Goal: Task Accomplishment & Management: Manage account settings

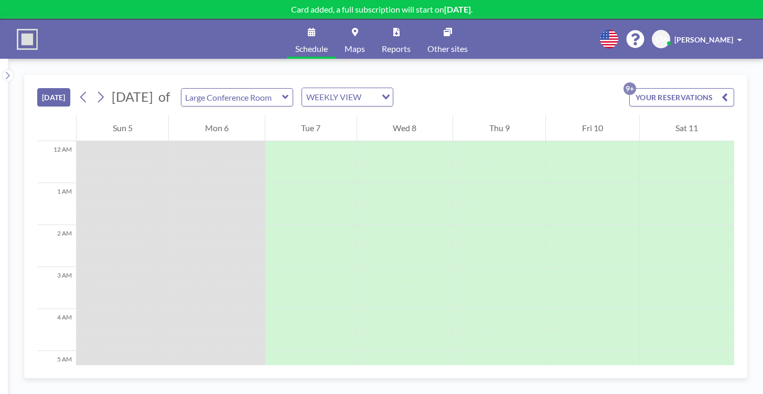
click at [697, 88] on button "YOUR RESERVATIONS 9+" at bounding box center [681, 97] width 105 height 18
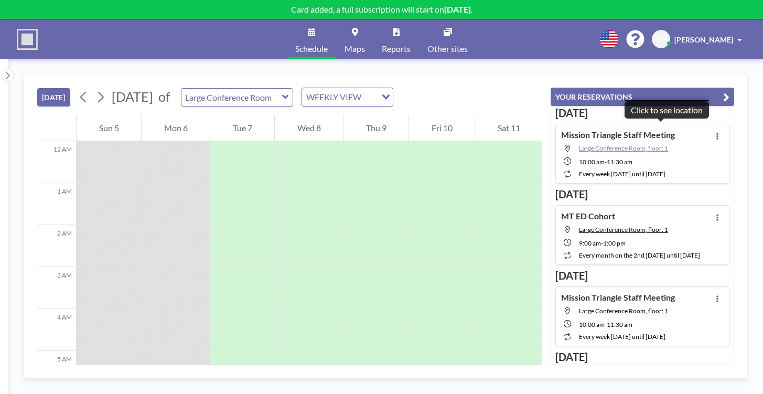
click at [667, 144] on span "Large Conference Room, floor: 1" at bounding box center [623, 148] width 89 height 8
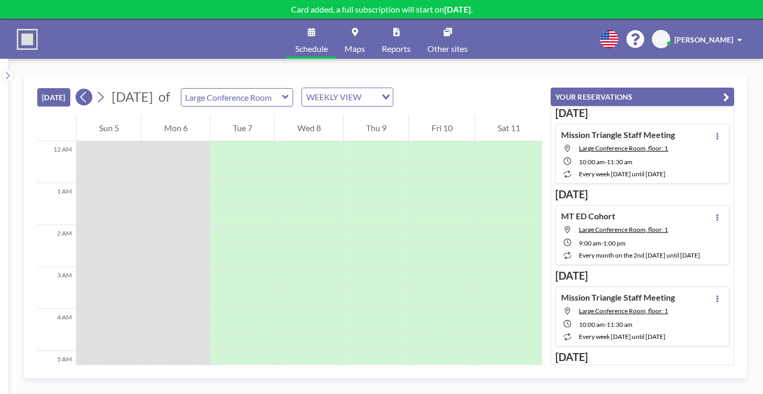
click at [79, 89] on icon at bounding box center [84, 97] width 10 height 16
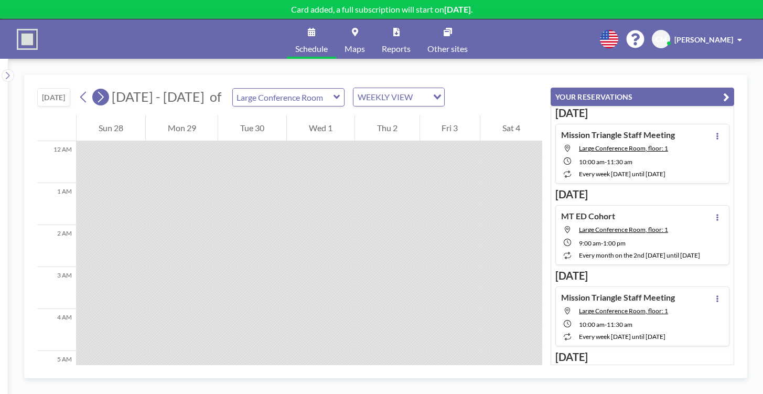
click at [95, 89] on icon at bounding box center [100, 97] width 10 height 16
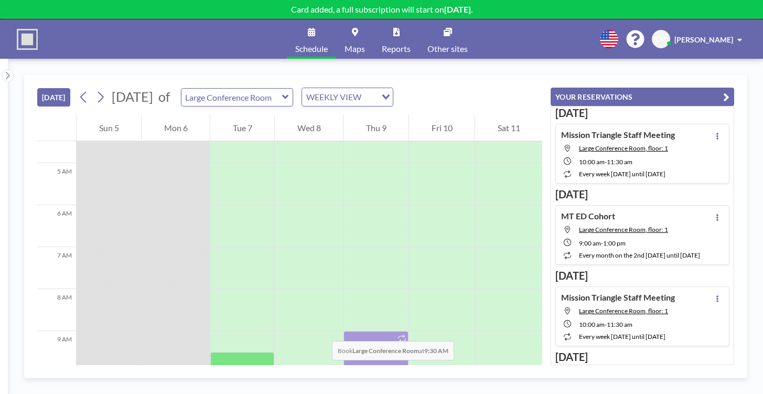
scroll to position [191, 0]
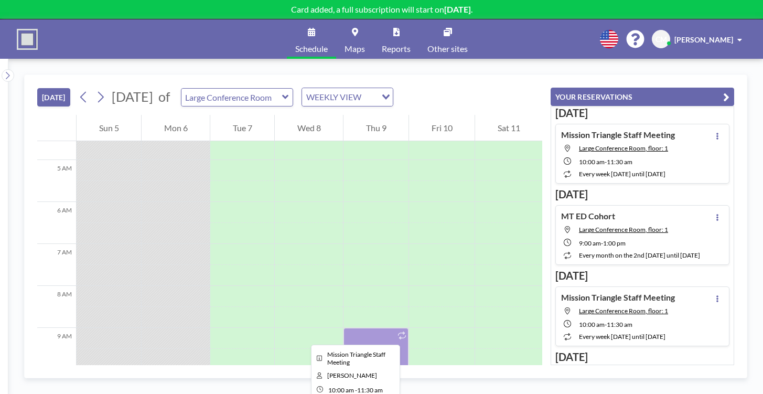
click at [242, 370] on div at bounding box center [242, 401] width 64 height 63
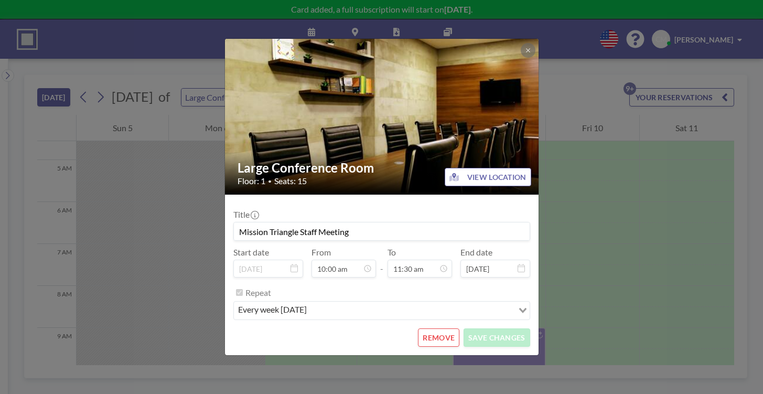
scroll to position [385, 0]
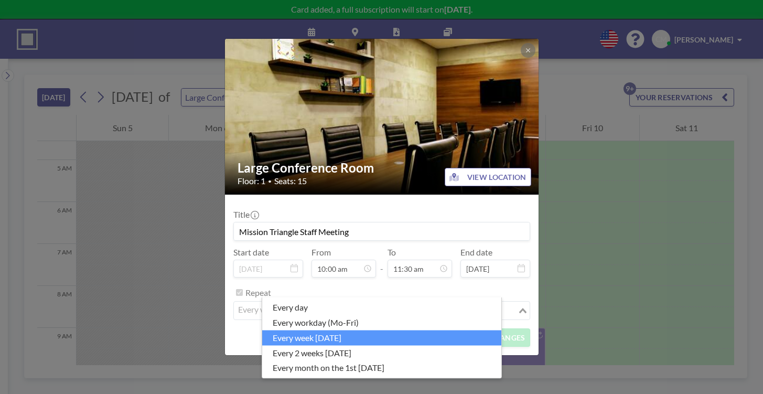
click at [518, 302] on div "Loading..." at bounding box center [524, 310] width 12 height 16
click at [333, 331] on li "every week on Tuesday" at bounding box center [381, 337] width 239 height 15
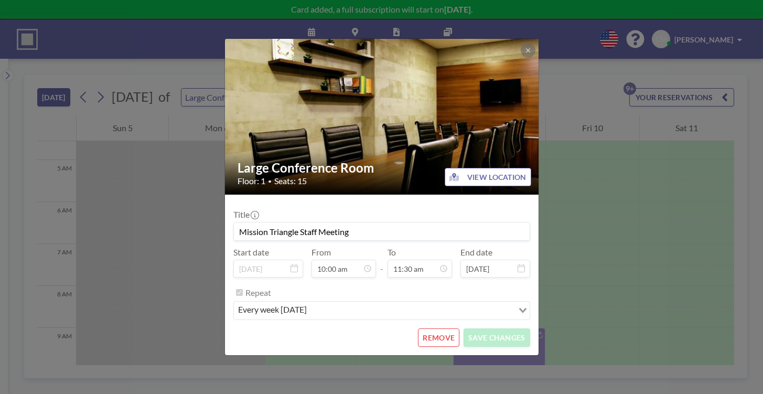
click at [434, 328] on button "REMOVE" at bounding box center [438, 337] width 41 height 18
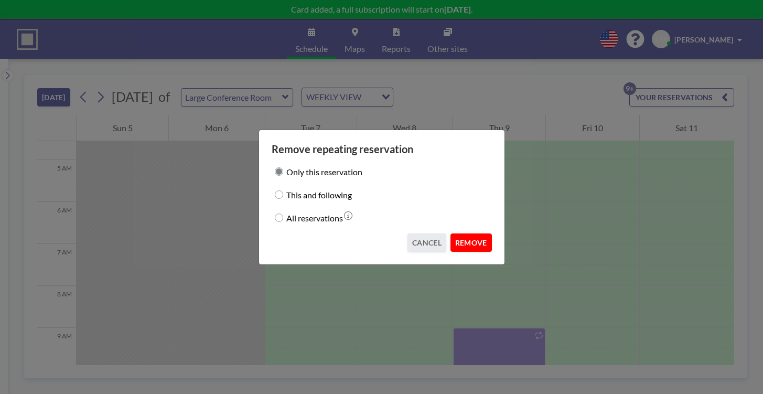
click at [464, 233] on button "REMOVE" at bounding box center [470, 242] width 41 height 18
